Goal: Find specific page/section: Find specific page/section

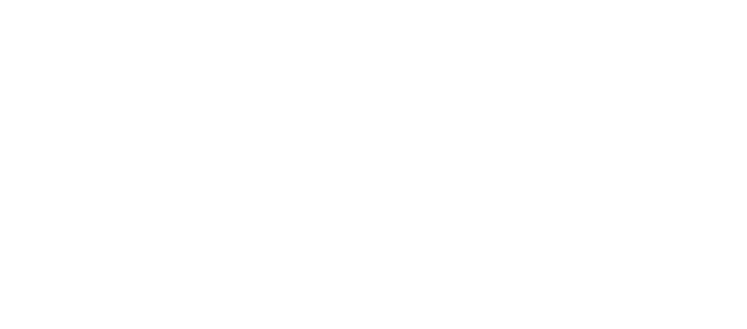
select select
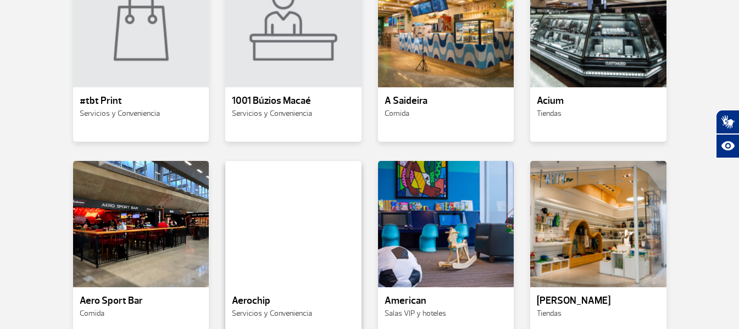
scroll to position [275, 0]
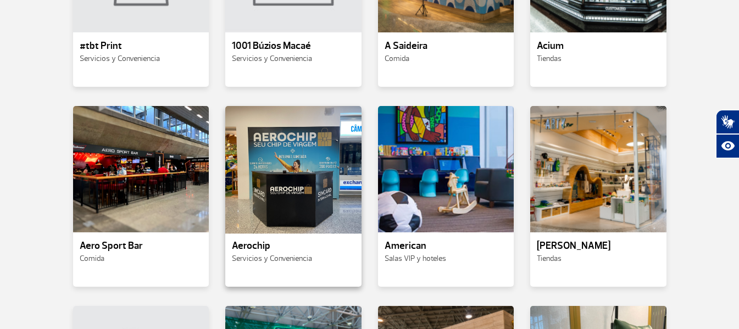
click at [294, 198] on div at bounding box center [293, 169] width 139 height 129
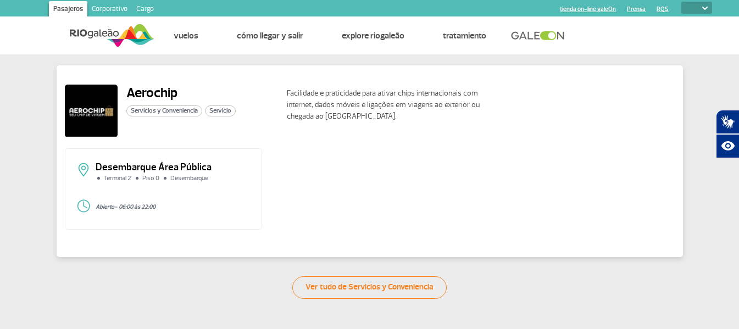
click at [101, 114] on img at bounding box center [91, 111] width 53 height 53
click at [196, 107] on span "Servicios y Conveniencia" at bounding box center [164, 111] width 76 height 11
click at [232, 104] on div "Aerochip Servicios y Conveniencia Servicio" at bounding box center [180, 111] width 109 height 53
click at [130, 206] on p "Abierto - 06:00 às 22:00" at bounding box center [174, 207] width 156 height 7
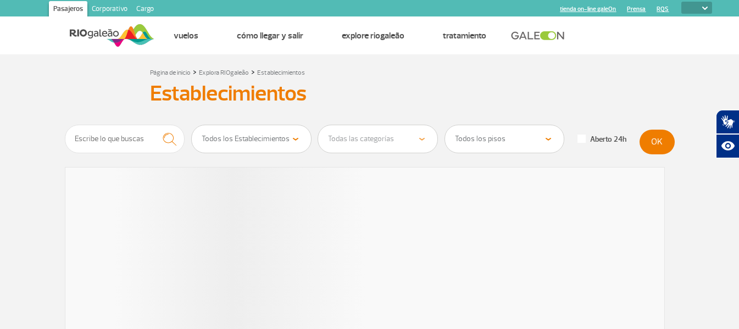
select select
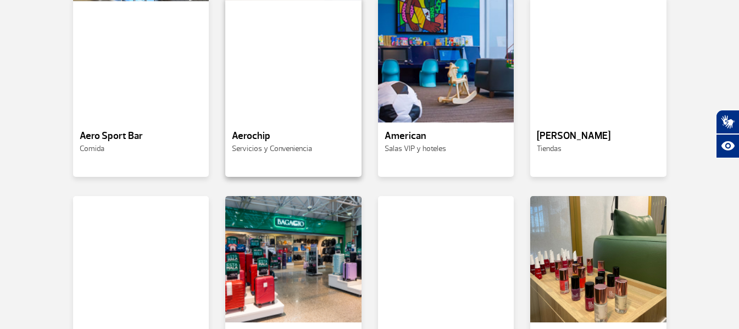
scroll to position [275, 0]
